Goal: Task Accomplishment & Management: Manage account settings

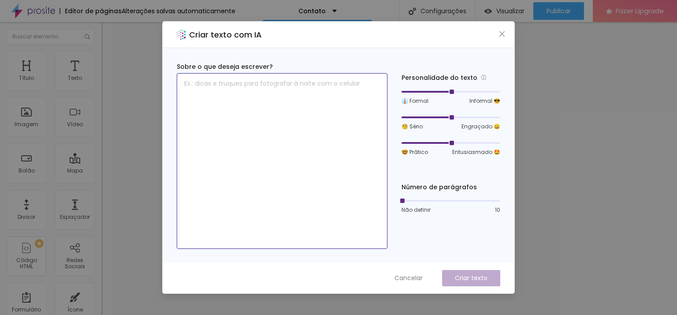
click at [239, 84] on textarea at bounding box center [282, 160] width 211 height 175
type textarea "Q"
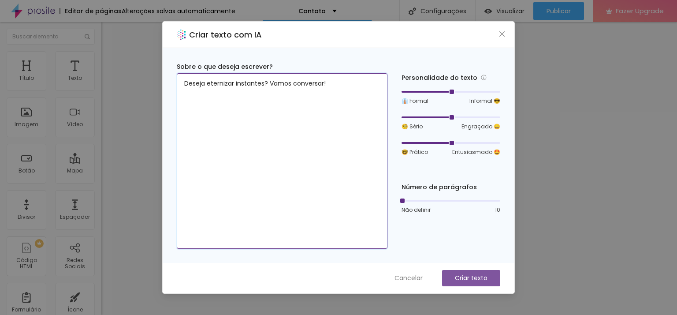
type textarea "Deseja eternizar instantes? Vamos conversar!"
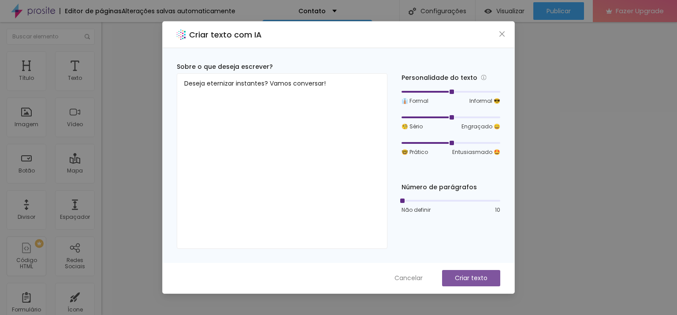
click at [468, 275] on p "Criar texto" at bounding box center [471, 277] width 33 height 9
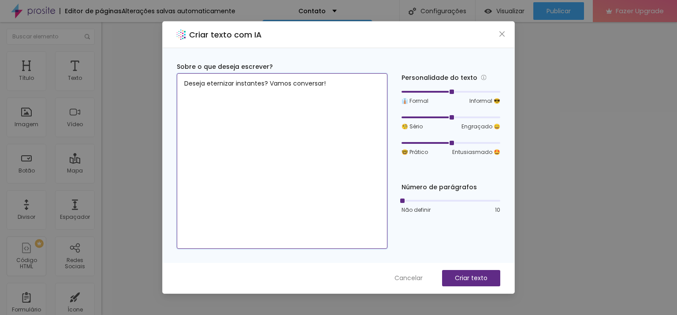
click at [253, 83] on textarea "Deseja eternizar instantes? Vamos conversar!" at bounding box center [282, 160] width 211 height 175
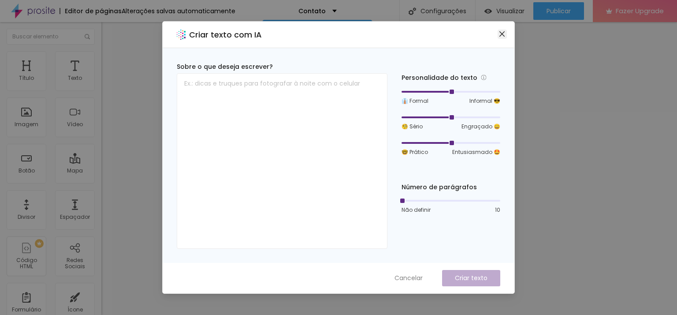
click at [504, 33] on icon "close" at bounding box center [501, 33] width 7 height 7
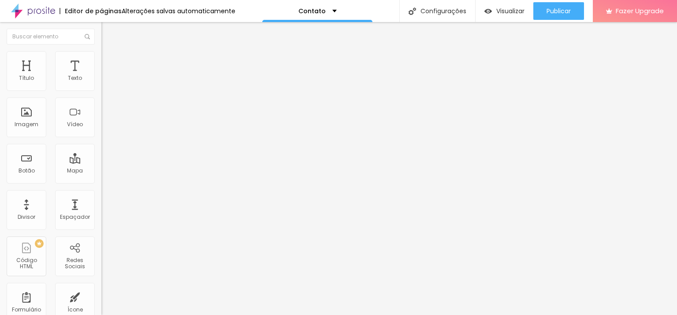
click at [101, 74] on div "Modo" at bounding box center [151, 71] width 101 height 5
click at [109, 52] on span "Conteúdo" at bounding box center [122, 48] width 27 height 7
click at [109, 62] on span "Avançado" at bounding box center [123, 65] width 29 height 7
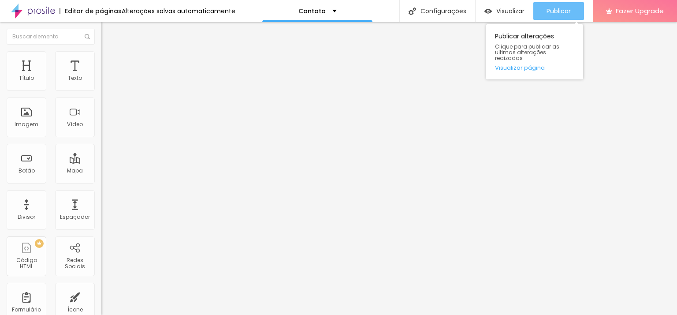
click at [546, 9] on span "Publicar" at bounding box center [558, 10] width 24 height 7
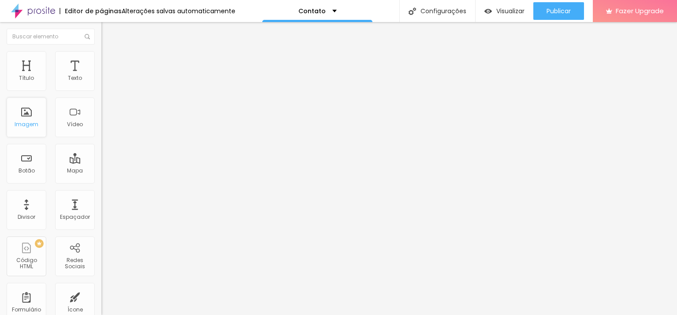
click at [15, 116] on div "Imagem" at bounding box center [27, 117] width 40 height 40
click at [25, 108] on div "Imagem" at bounding box center [27, 117] width 40 height 40
click at [30, 119] on div "Imagem" at bounding box center [27, 117] width 40 height 40
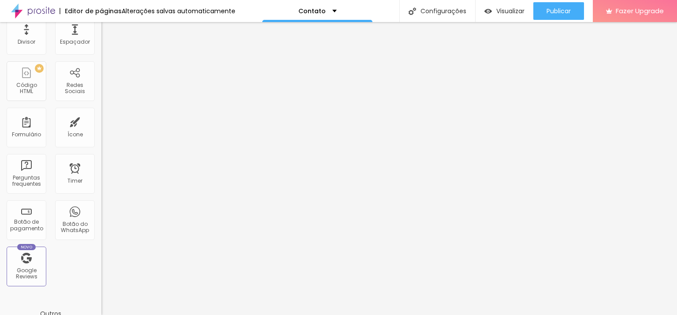
scroll to position [173, 0]
click at [62, 231] on div "Botão do WhatsApp" at bounding box center [74, 229] width 35 height 13
click at [72, 215] on div "Botão do WhatsApp" at bounding box center [75, 222] width 40 height 40
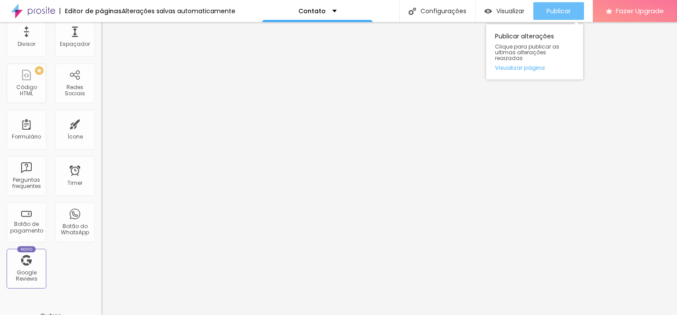
click at [550, 14] on span "Publicar" at bounding box center [558, 10] width 24 height 7
click at [538, 65] on link "Visualizar página" at bounding box center [534, 68] width 79 height 6
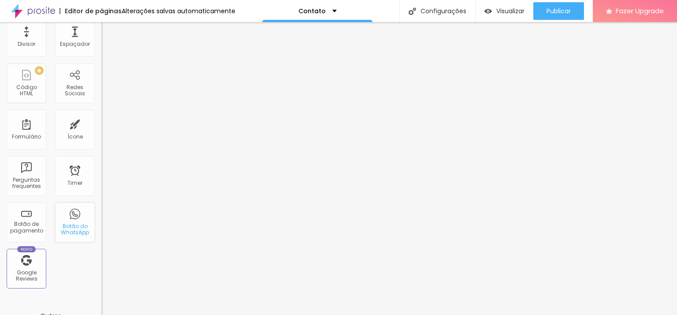
click at [67, 216] on div "Botão do WhatsApp" at bounding box center [75, 222] width 40 height 40
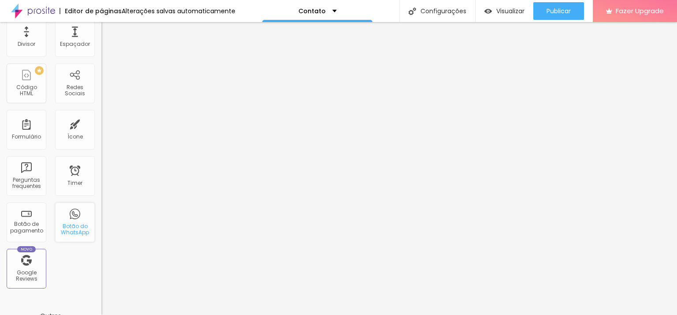
click at [67, 216] on div "Botão do WhatsApp" at bounding box center [75, 222] width 40 height 40
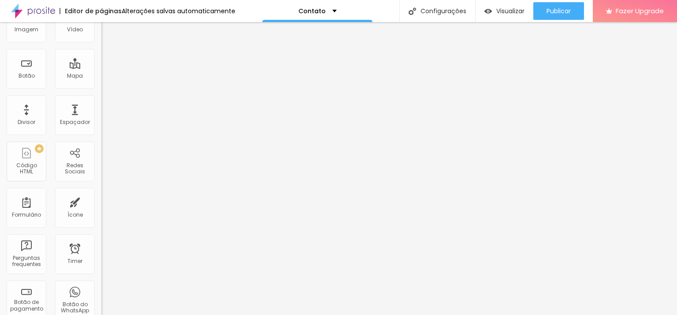
scroll to position [0, 0]
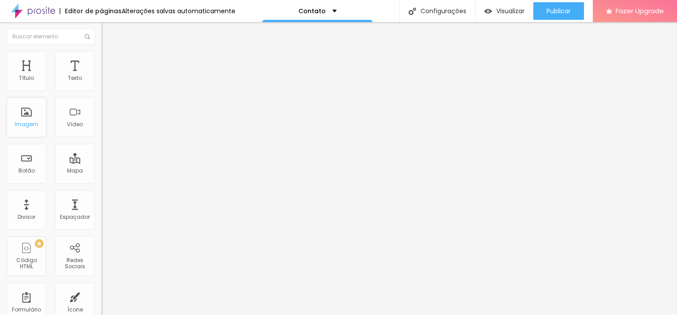
click at [31, 116] on div "Imagem" at bounding box center [27, 117] width 40 height 40
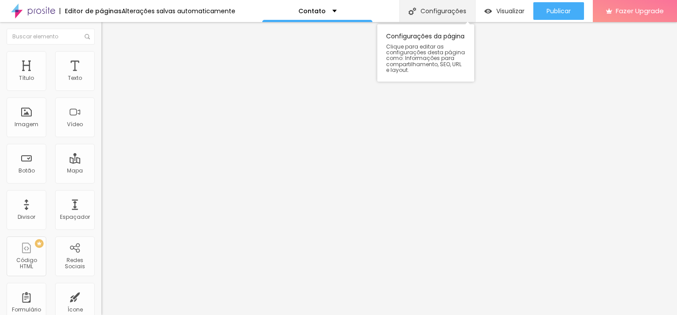
click at [429, 7] on div "Configurações" at bounding box center [437, 11] width 76 height 22
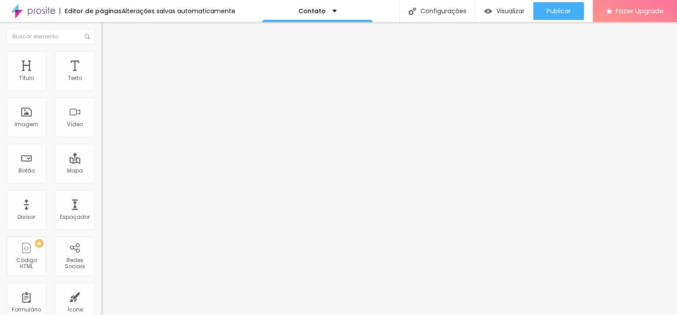
drag, startPoint x: 515, startPoint y: 142, endPoint x: 515, endPoint y: 181, distance: 39.2
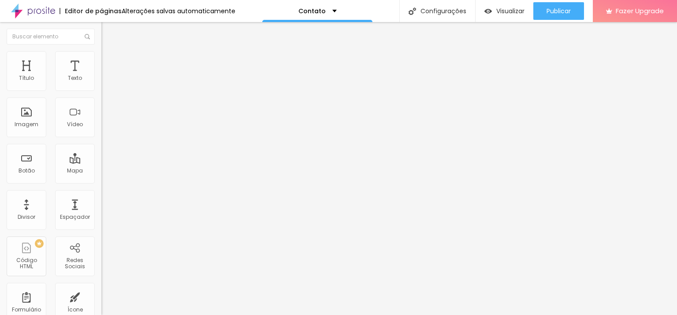
type textarea "Fotografia"
drag, startPoint x: 371, startPoint y: 107, endPoint x: 317, endPoint y: 108, distance: 53.3
type input "Entre em contato - Olhar em [GEOGRAPHIC_DATA]"
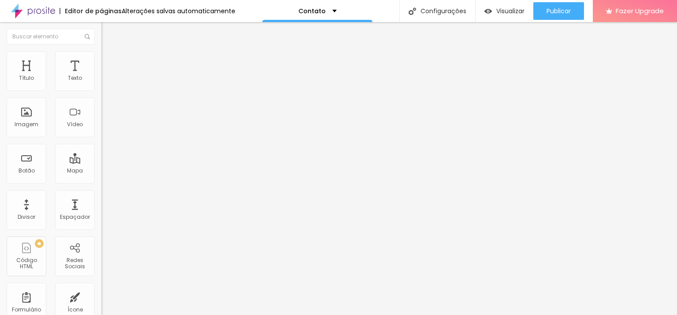
type textarea "Contato de [PERSON_NAME]"
type textarea "Fotografia com [PERSON_NAME] em Pixels Fotógrafa em BH Fotografia em BH Ensaio …"
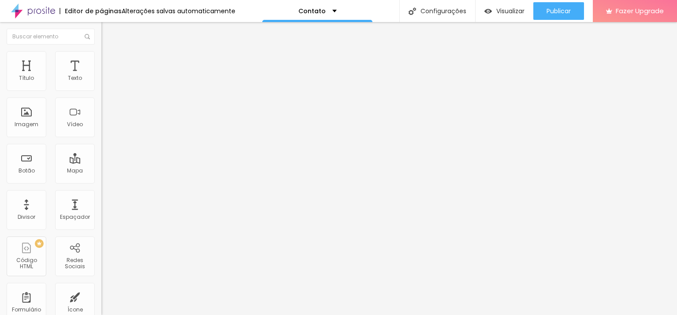
type input "Entre em contato - Olhar em [GEOGRAPHIC_DATA]"
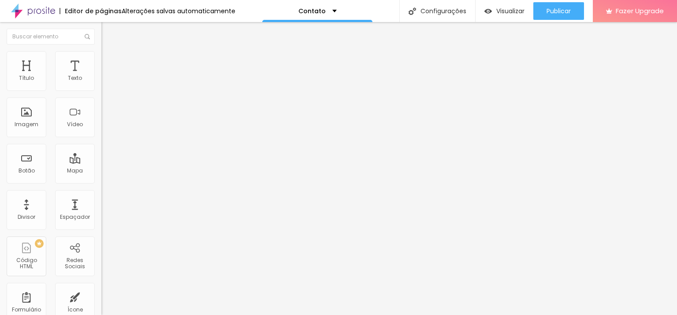
drag, startPoint x: 516, startPoint y: 139, endPoint x: 518, endPoint y: 193, distance: 53.8
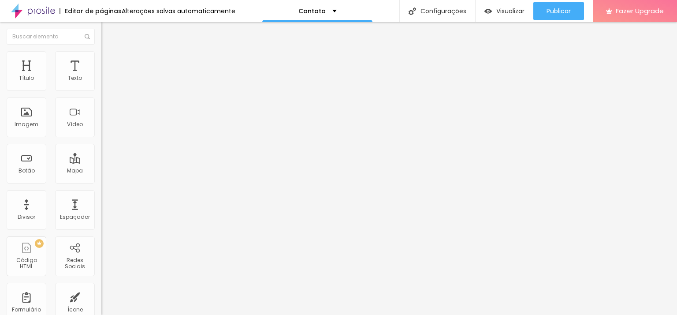
scroll to position [17, 0]
drag, startPoint x: 327, startPoint y: 225, endPoint x: 407, endPoint y: 228, distance: 79.8
type input "Entre em contato"
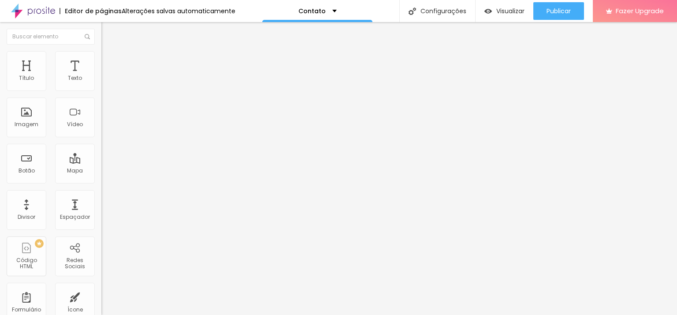
type textarea "Vamos conversar?"
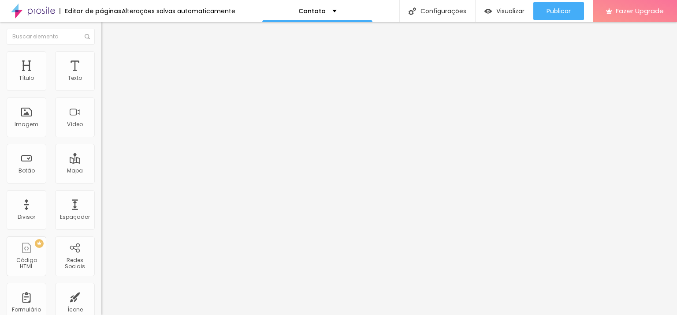
click at [28, 107] on div "Imagem" at bounding box center [27, 117] width 40 height 40
click at [497, 6] on div "Visualizar" at bounding box center [504, 11] width 40 height 18
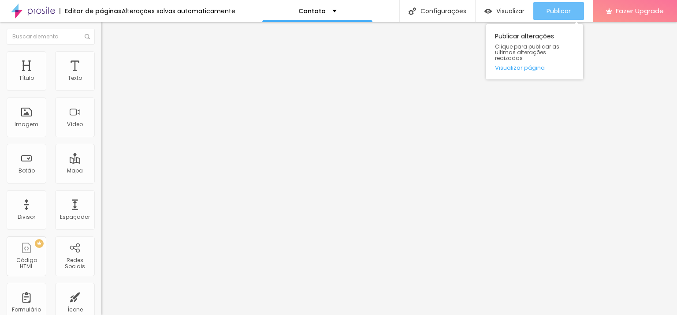
click at [540, 3] on button "Publicar" at bounding box center [558, 11] width 51 height 18
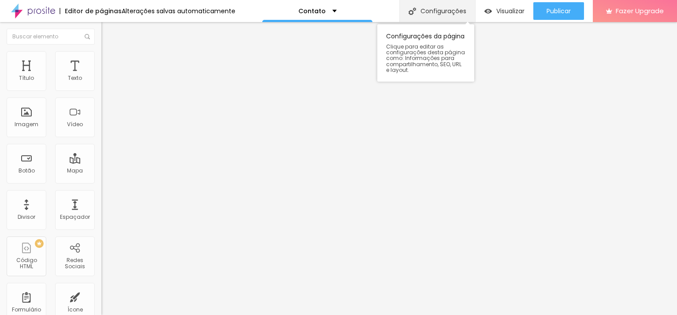
click at [419, 17] on div "Configurações" at bounding box center [437, 11] width 76 height 22
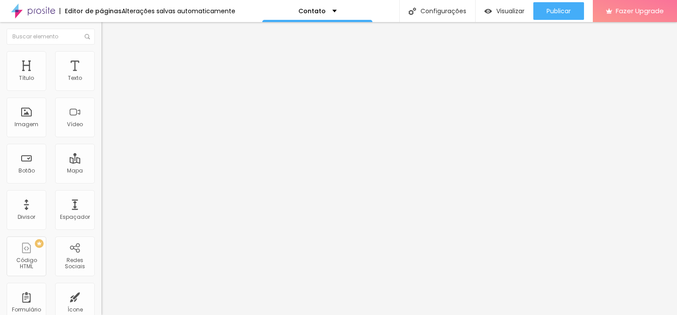
click at [104, 8] on div "Editor de páginas" at bounding box center [90, 11] width 62 height 6
click at [319, 12] on p "Contato" at bounding box center [311, 11] width 27 height 6
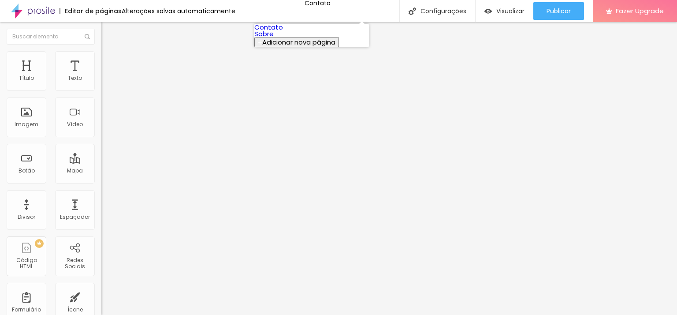
click at [274, 38] on link "Sobre" at bounding box center [263, 33] width 19 height 9
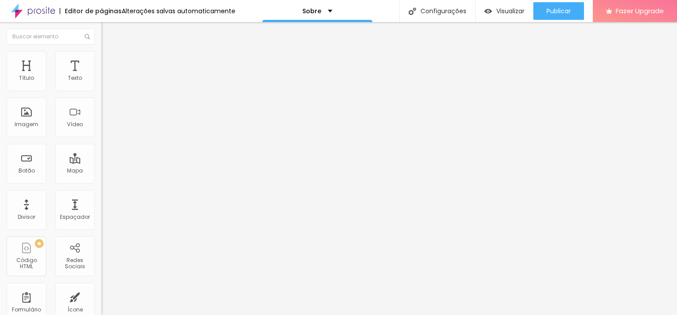
click at [101, 76] on span "Trocar imagem" at bounding box center [125, 71] width 48 height 7
click at [101, 126] on div "Alinhamento" at bounding box center [151, 113] width 101 height 26
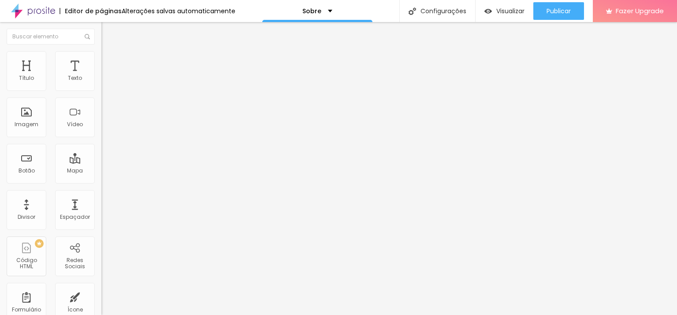
click at [101, 138] on span "Original" at bounding box center [111, 133] width 21 height 7
type input "17"
type input "16"
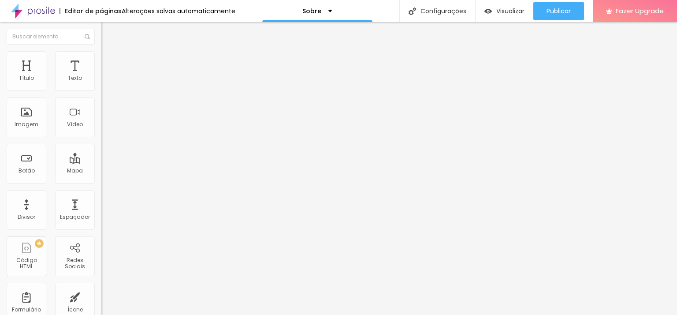
type input "15"
type input "16"
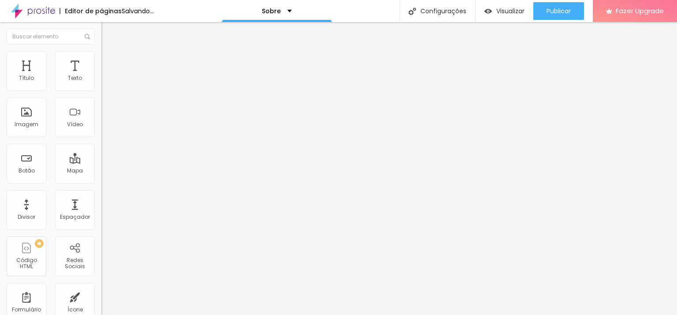
click at [101, 162] on input "range" at bounding box center [129, 165] width 57 height 7
click at [101, 58] on li "Avançado" at bounding box center [151, 55] width 101 height 9
click at [101, 49] on li "Estilo" at bounding box center [151, 46] width 101 height 9
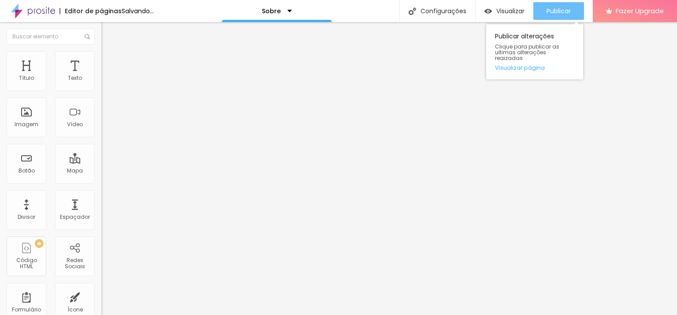
click at [556, 15] on div "Publicar" at bounding box center [558, 11] width 24 height 18
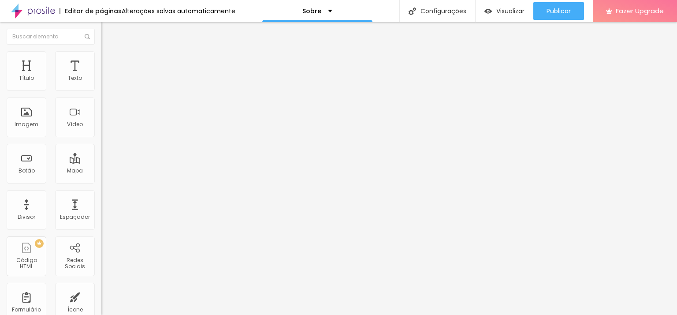
click at [34, 11] on img at bounding box center [33, 11] width 44 height 22
